Goal: Information Seeking & Learning: Find specific fact

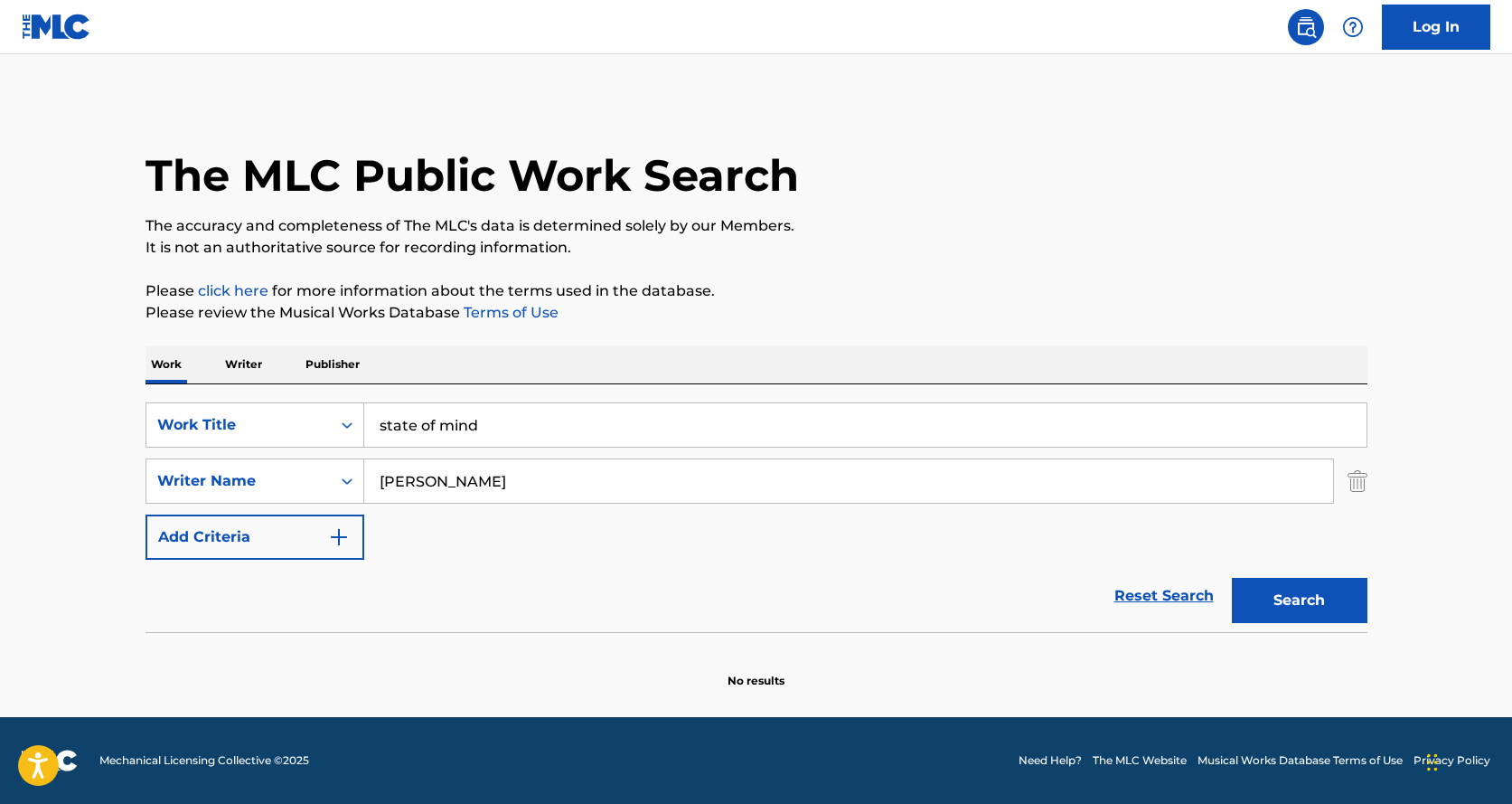
drag, startPoint x: 1314, startPoint y: 603, endPoint x: 1350, endPoint y: 576, distance: 45.0
click at [1314, 602] on button "Search" at bounding box center [1300, 600] width 135 height 45
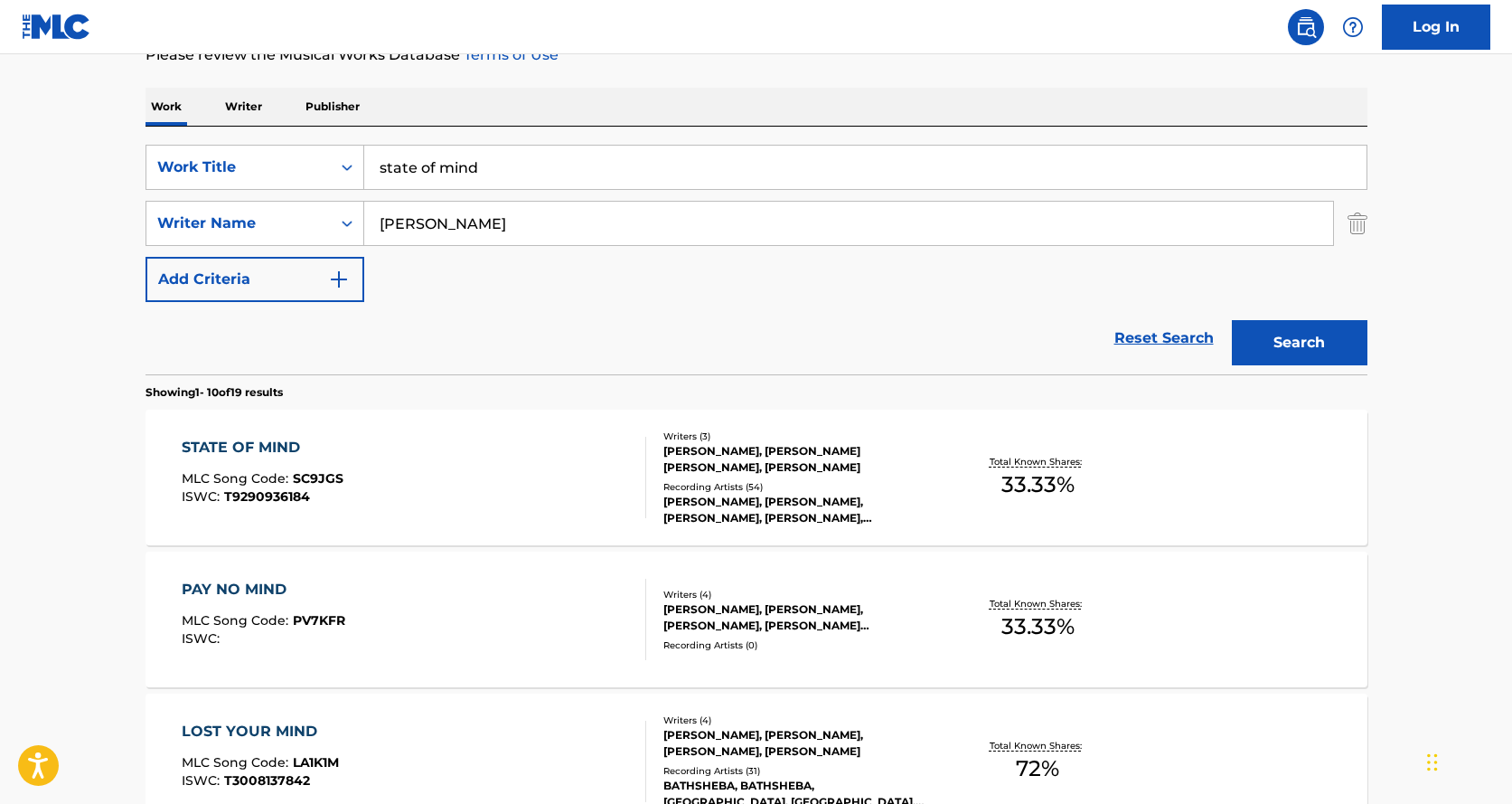
scroll to position [362, 0]
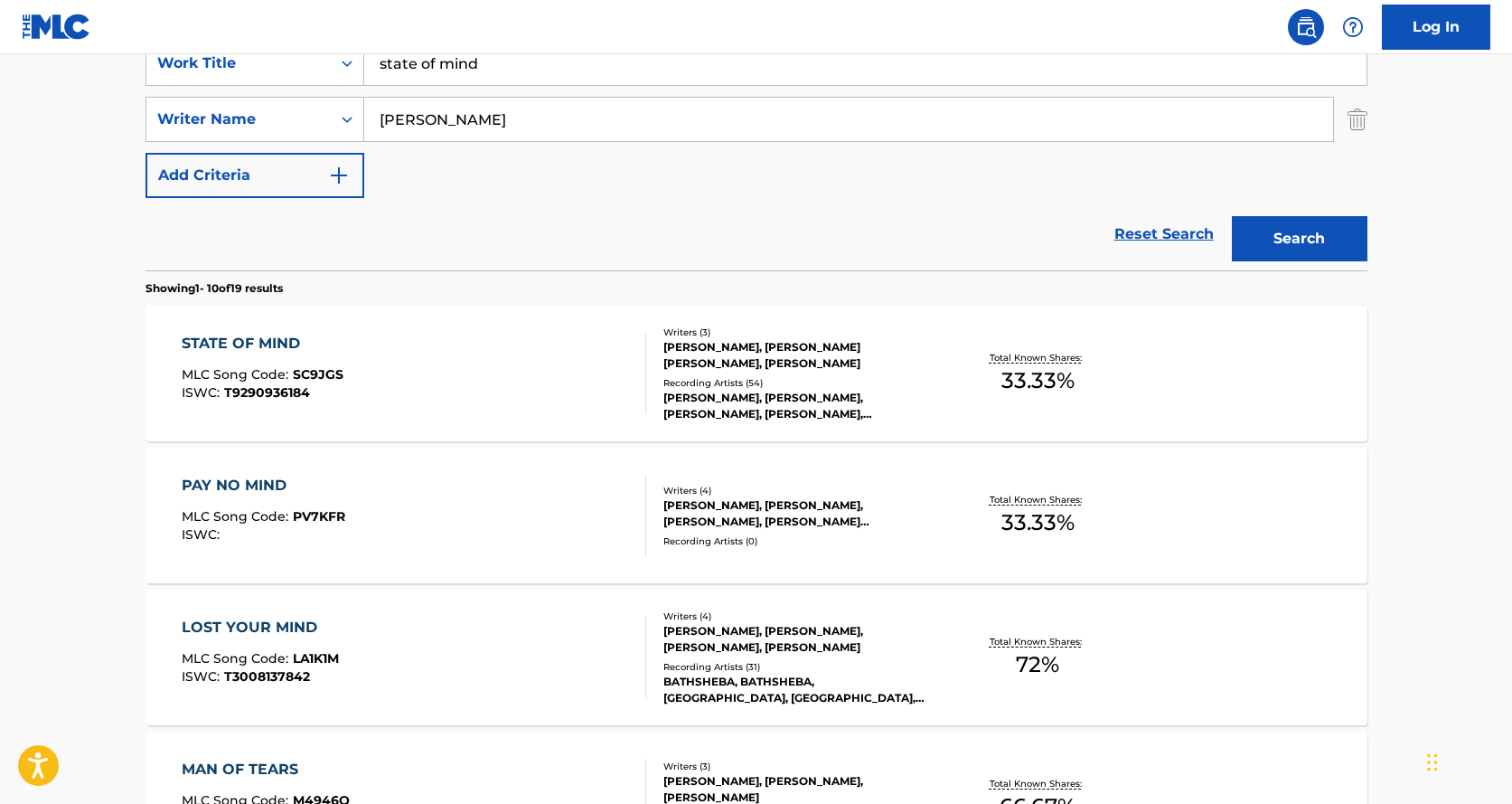
click at [589, 370] on div "STATE OF MIND MLC Song Code : SC9JGS ISWC : T9290936184" at bounding box center [414, 373] width 465 height 81
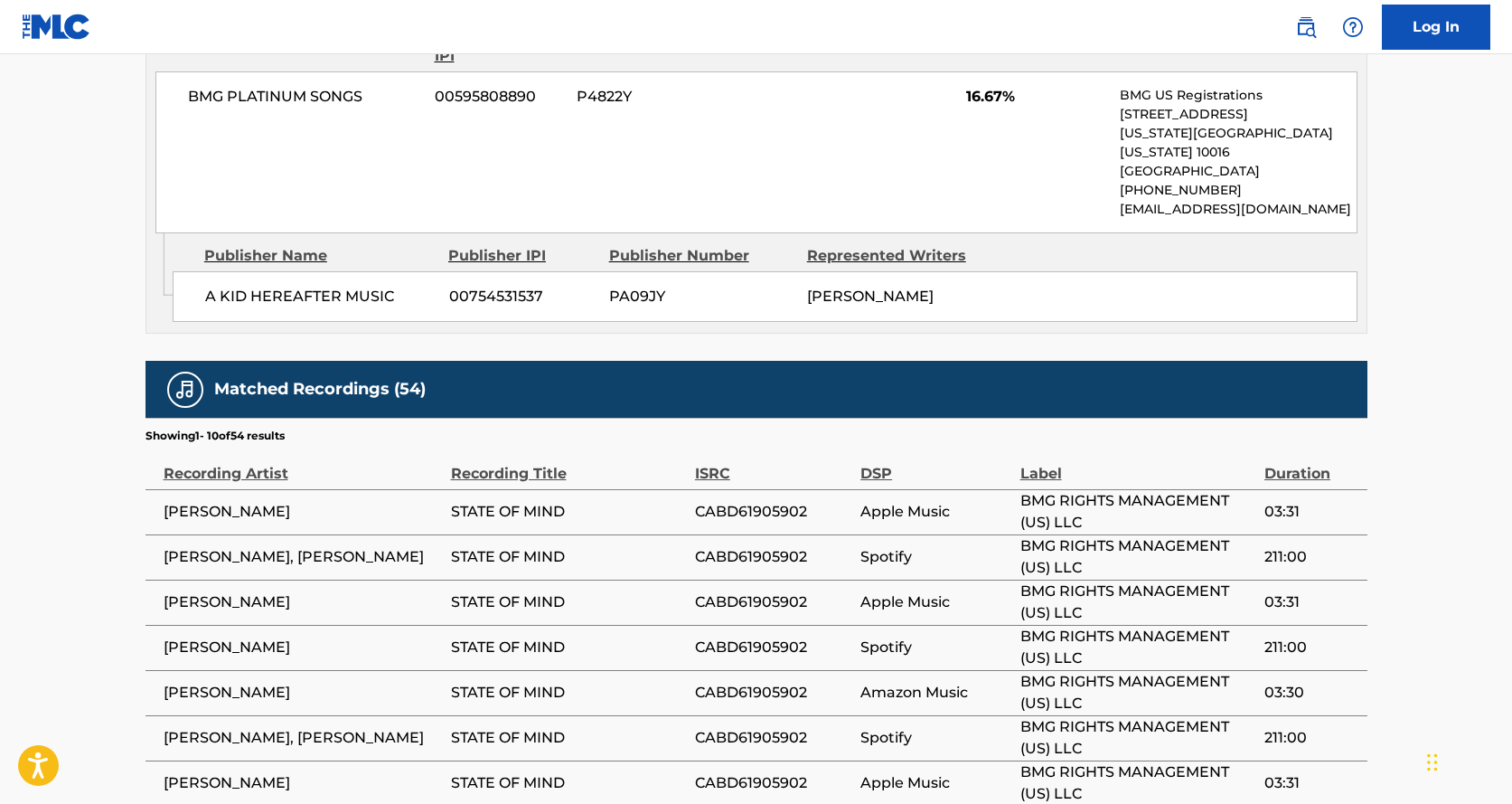
scroll to position [1198, 0]
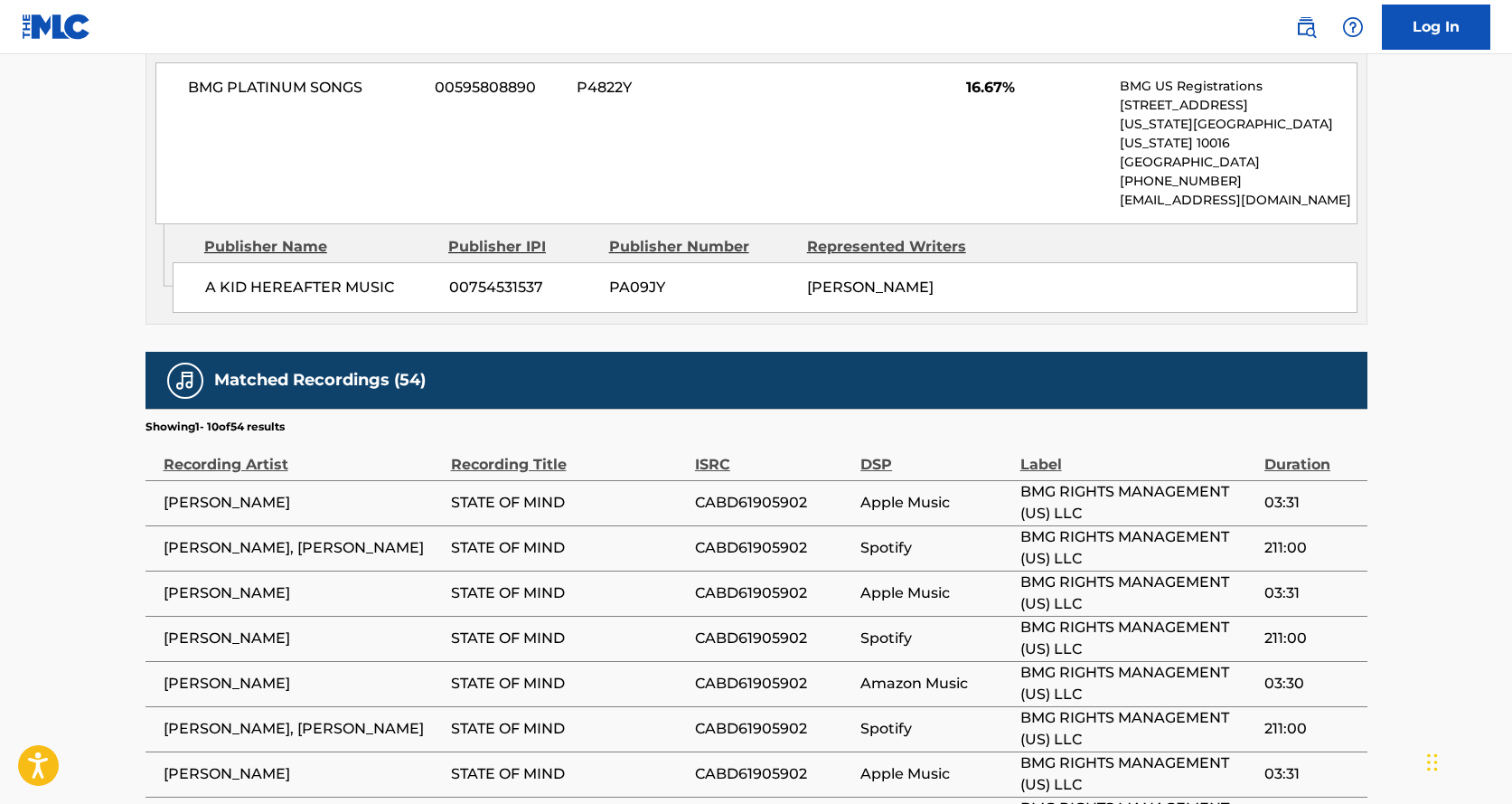
click at [203, 492] on span "[PERSON_NAME]" at bounding box center [303, 503] width 278 height 22
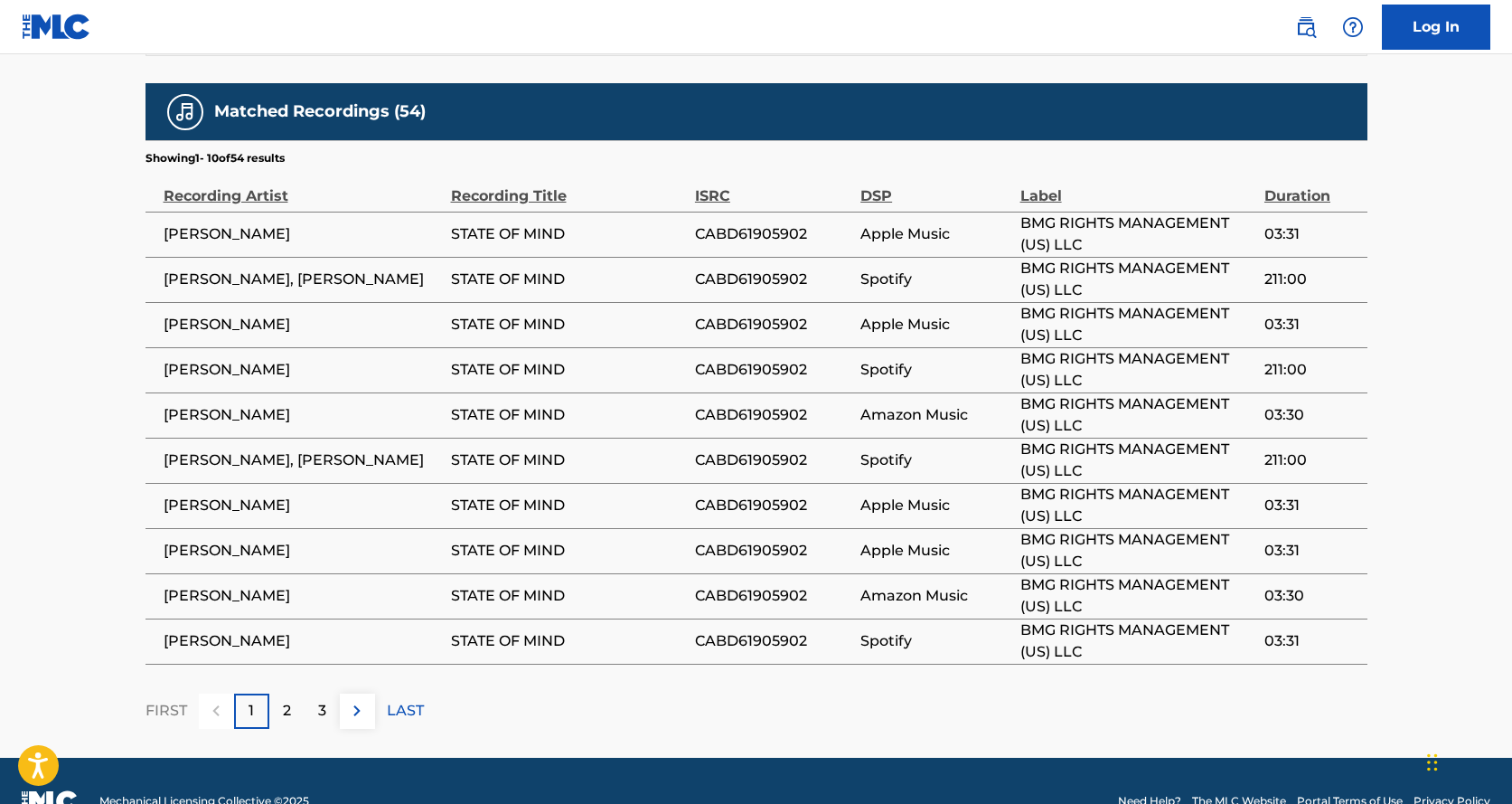
scroll to position [1470, 0]
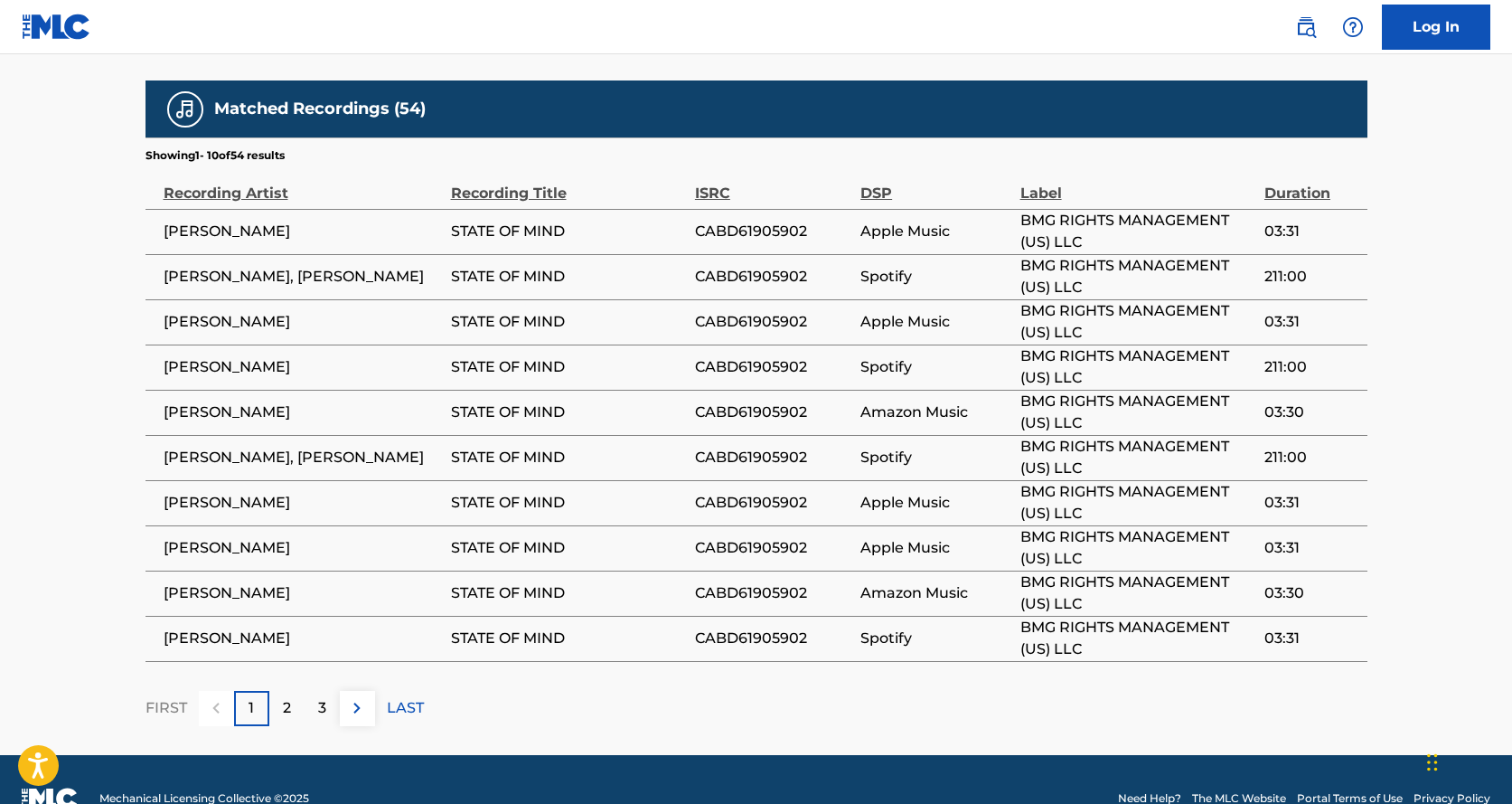
click at [283, 697] on p "2" at bounding box center [286, 708] width 8 height 22
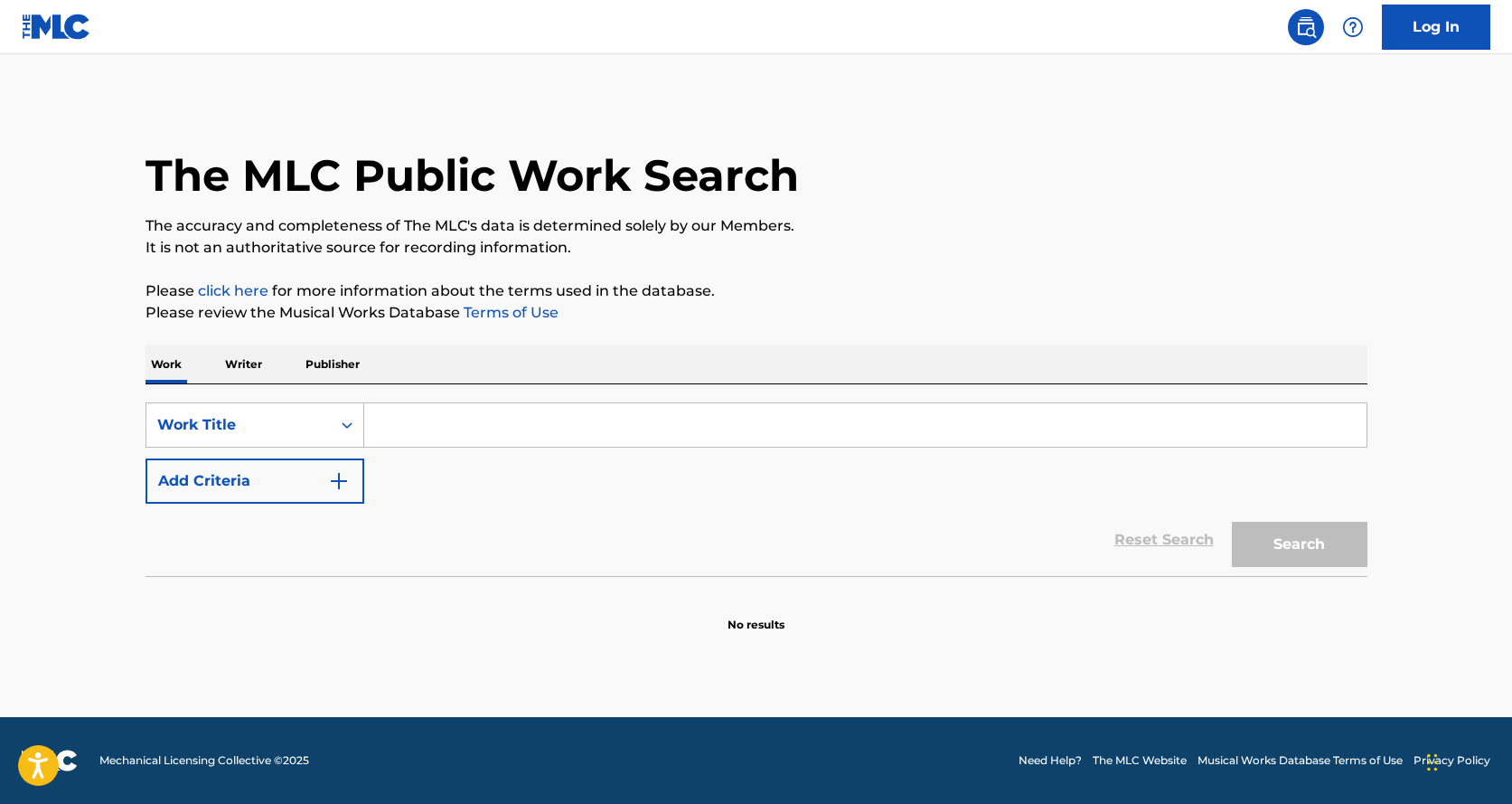
click at [468, 399] on div "SearchWithCriteriab7e87972-cf19-48f5-a404-53adc53d4d3b Work Title Add Criteria …" at bounding box center [756, 480] width 1222 height 191
click at [469, 414] on input "Search Form" at bounding box center [865, 424] width 1002 height 43
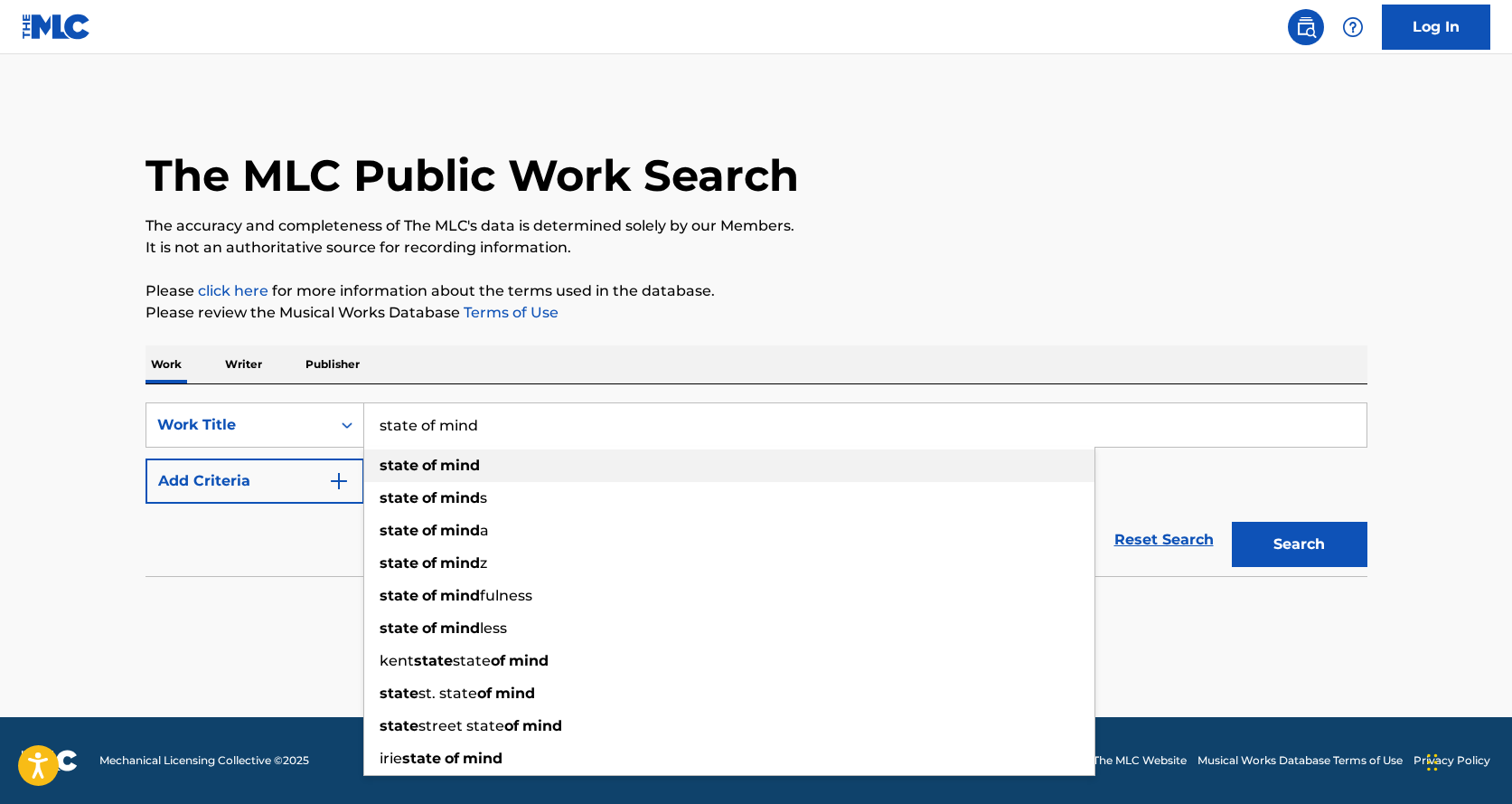
type input "state of mind"
click at [448, 455] on div "state of mind" at bounding box center [729, 466] width 730 height 33
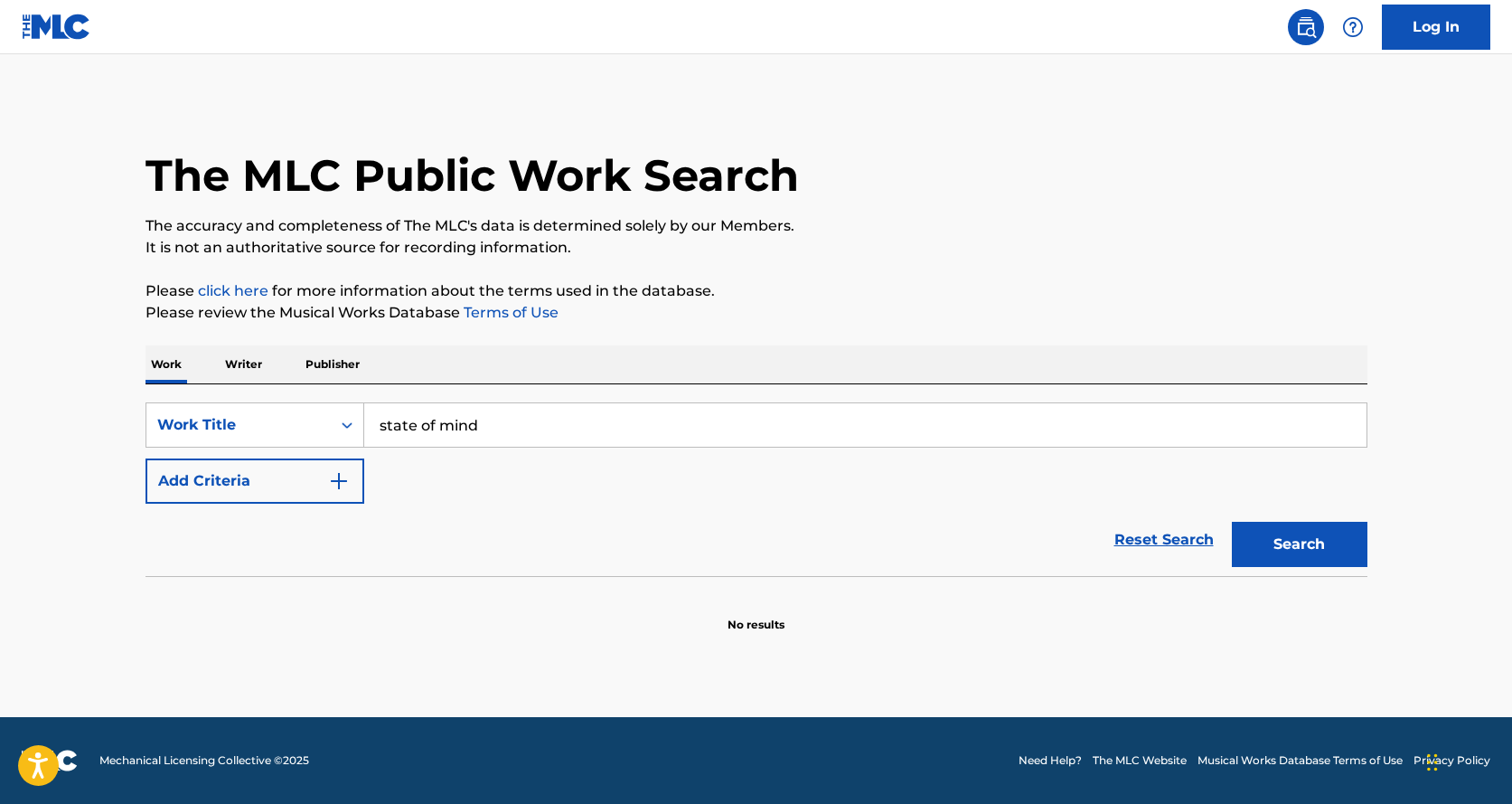
click at [426, 476] on div "SearchWithCriteriab7e87972-cf19-48f5-a404-53adc53d4d3b Work Title state of mind…" at bounding box center [756, 452] width 1222 height 102
click at [344, 479] on img "Search Form" at bounding box center [339, 481] width 22 height 22
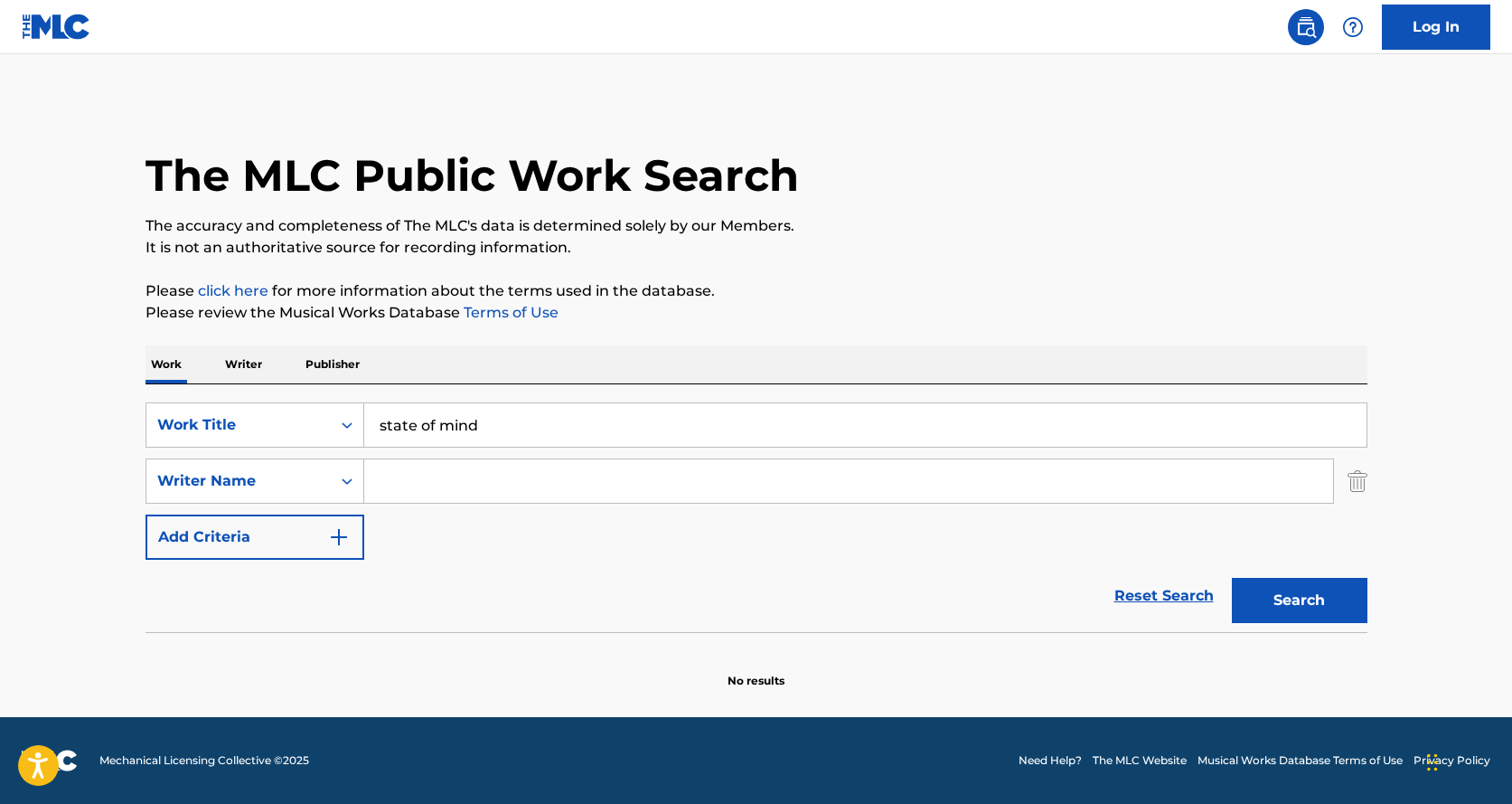
click at [478, 482] on input "Search Form" at bounding box center [848, 481] width 969 height 43
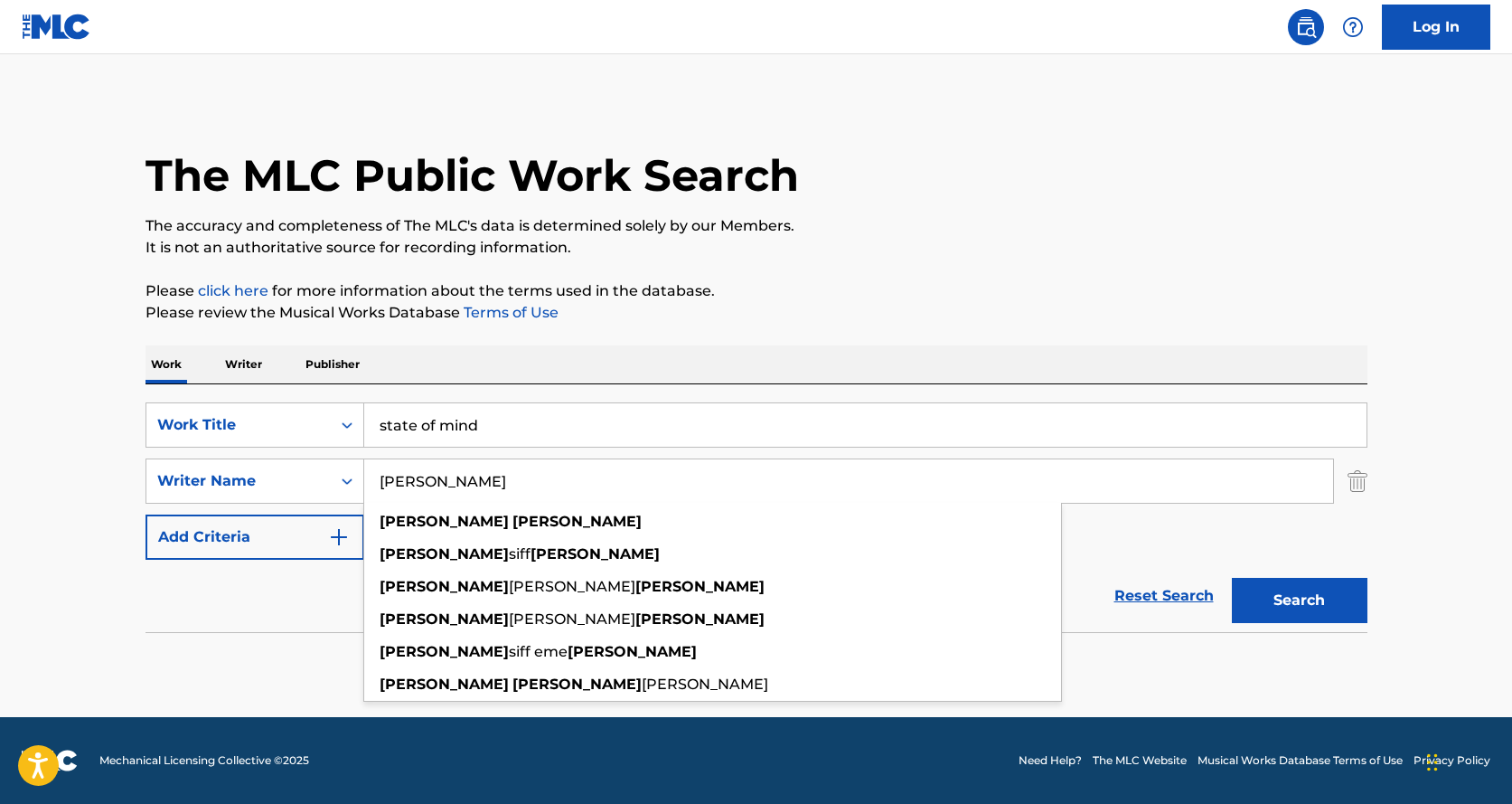
type input "[PERSON_NAME]"
click at [1232, 578] on button "Search" at bounding box center [1300, 600] width 135 height 45
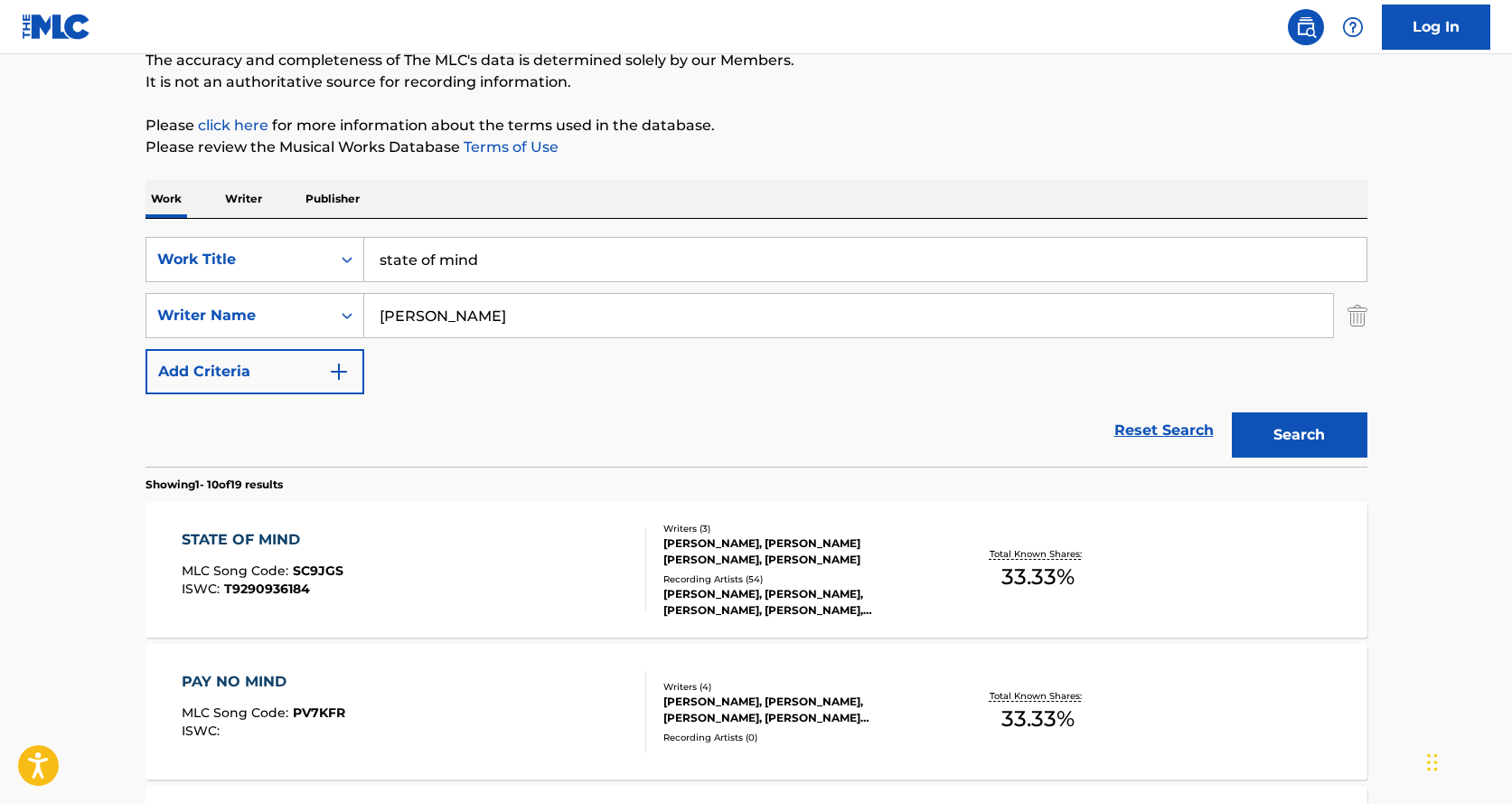
scroll to position [180, 0]
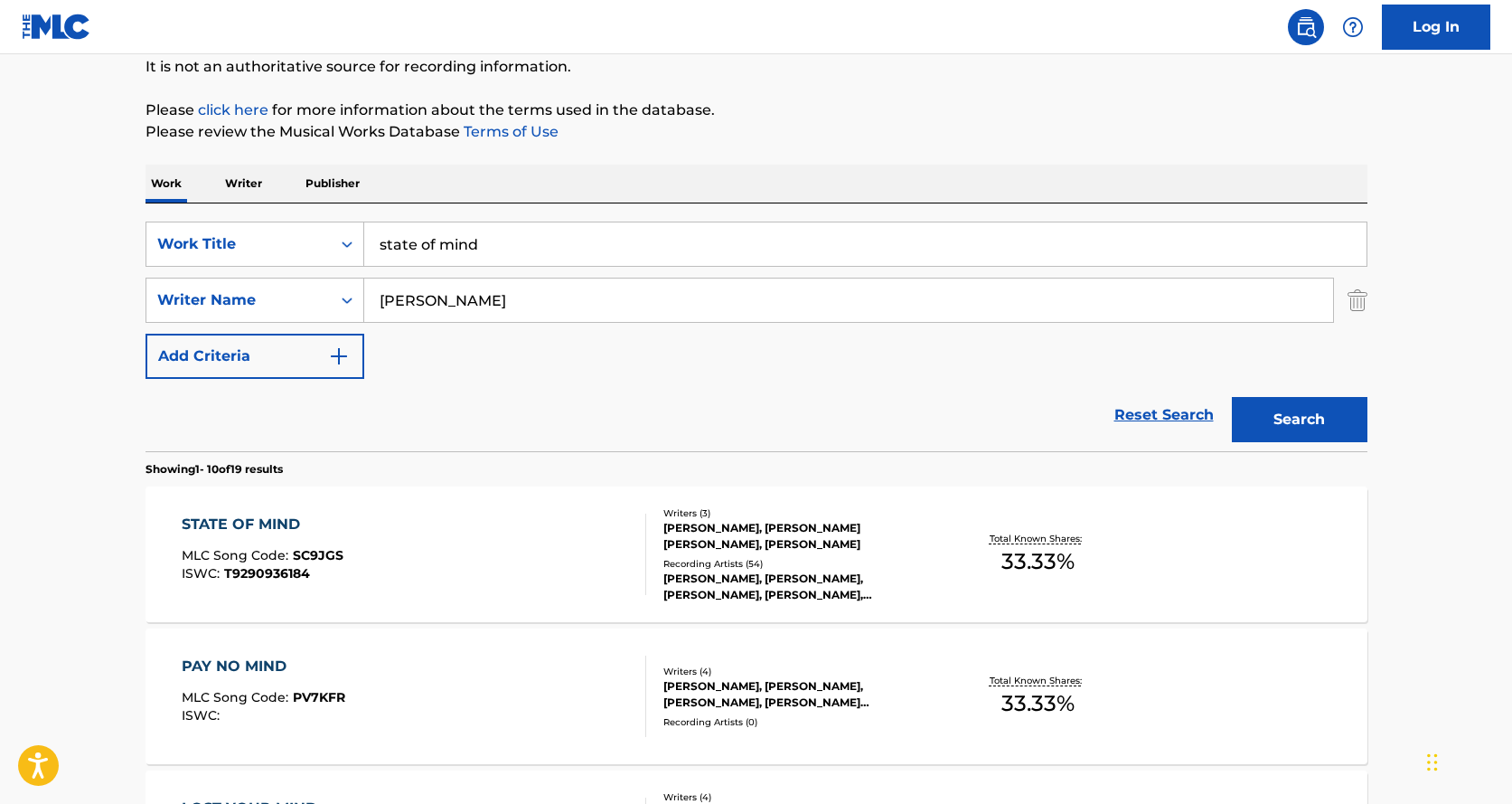
click at [773, 530] on div "[PERSON_NAME], [PERSON_NAME] [PERSON_NAME], [PERSON_NAME]" at bounding box center [800, 537] width 273 height 33
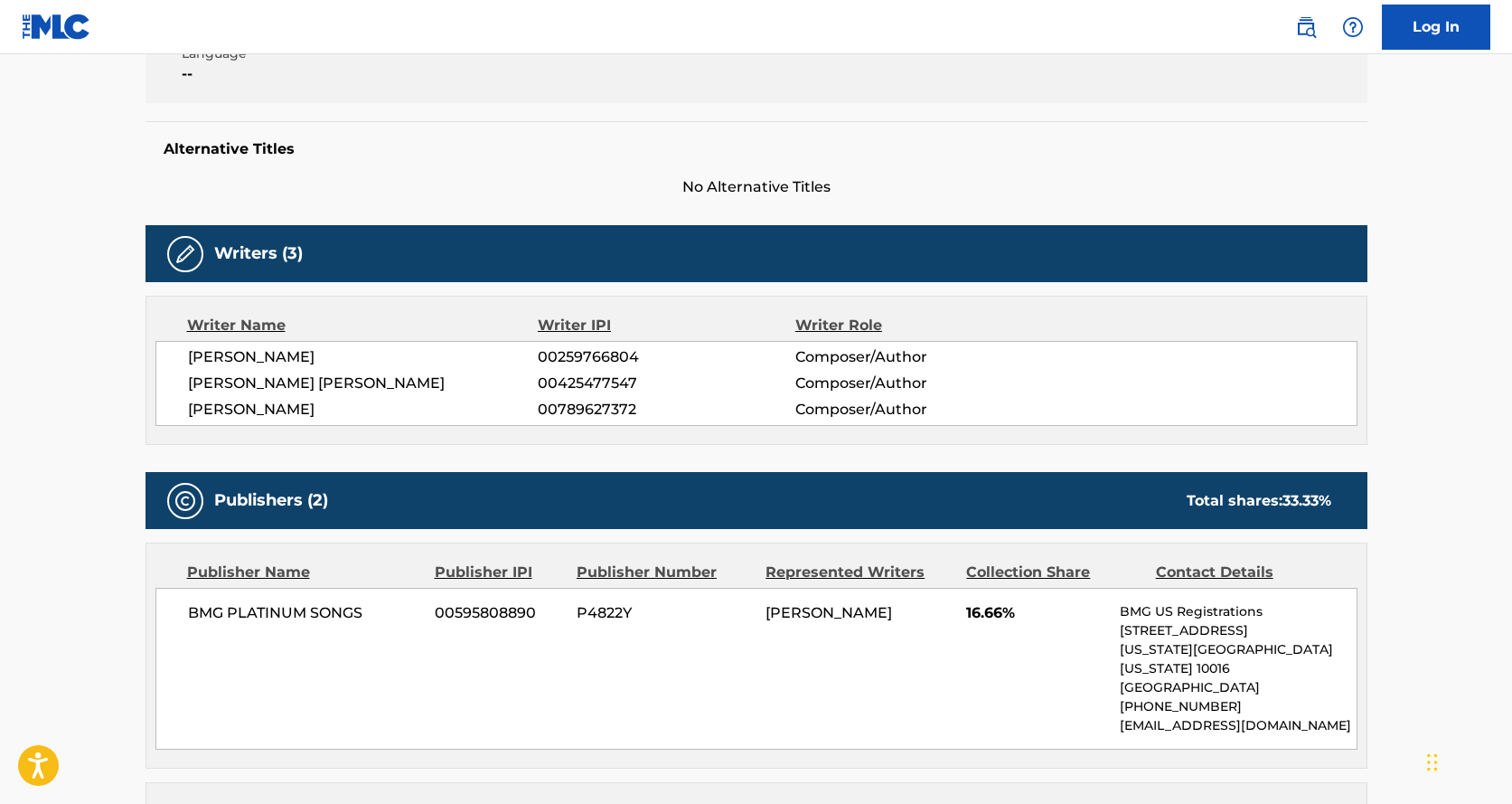
scroll to position [452, 0]
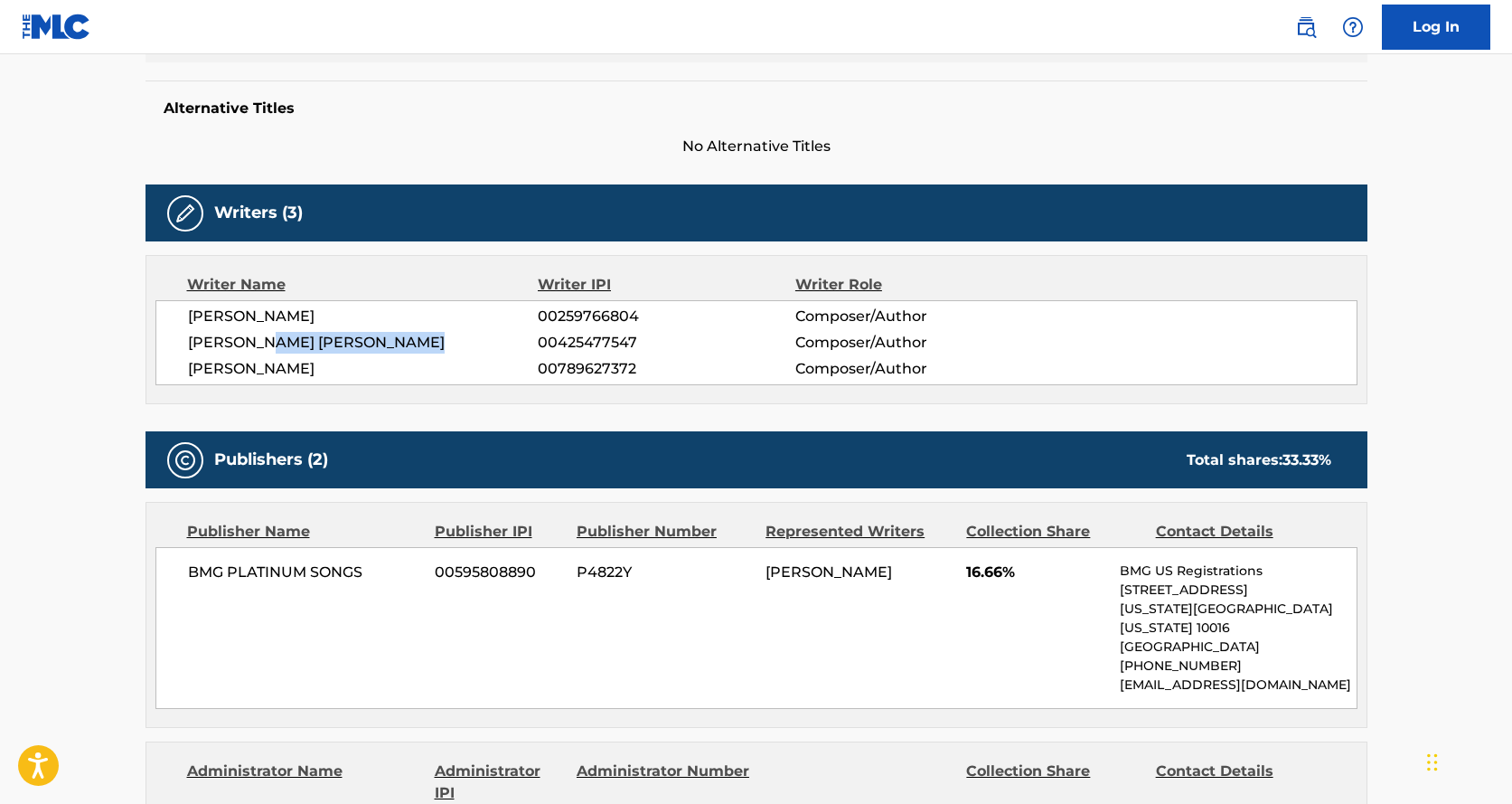
drag, startPoint x: 261, startPoint y: 340, endPoint x: 469, endPoint y: 339, distance: 208.0
click at [469, 339] on span "[PERSON_NAME] [PERSON_NAME]" at bounding box center [362, 342] width 351 height 22
copy span "SIFF EMELIE HANSEN"
